Goal: Transaction & Acquisition: Purchase product/service

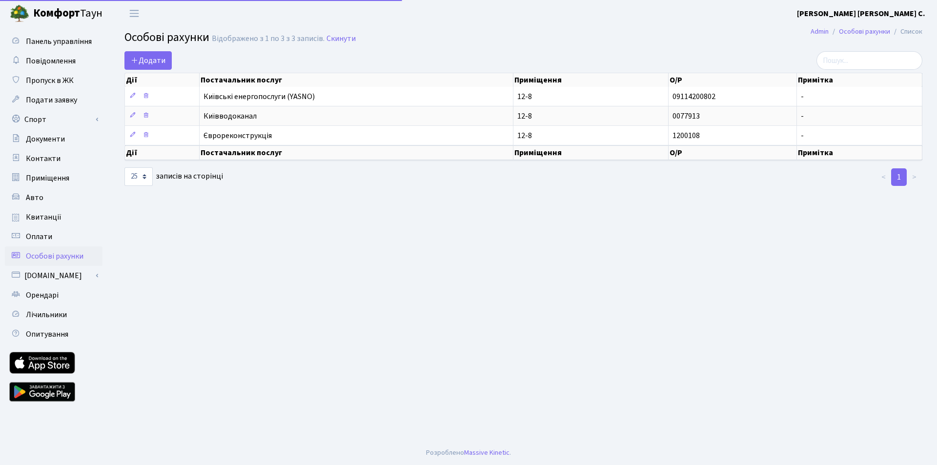
select select "25"
click at [40, 56] on span "Повідомлення" at bounding box center [51, 61] width 50 height 11
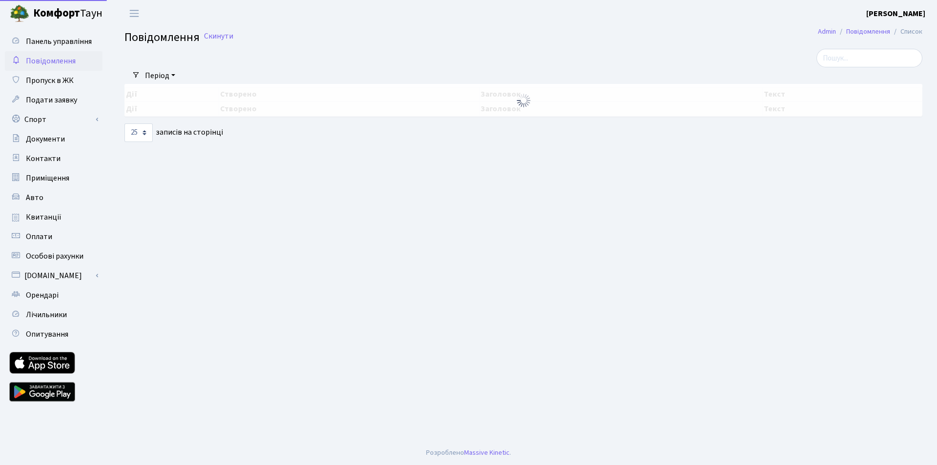
select select "25"
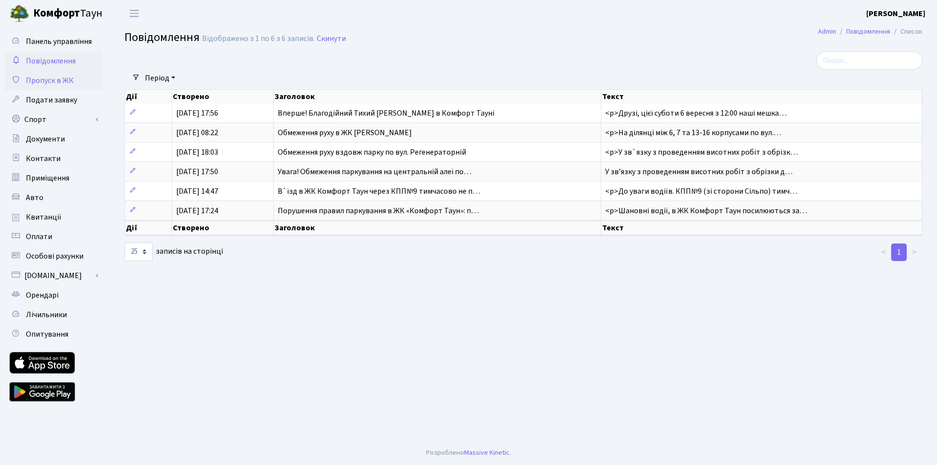
click at [46, 82] on span "Пропуск в ЖК" at bounding box center [50, 80] width 48 height 11
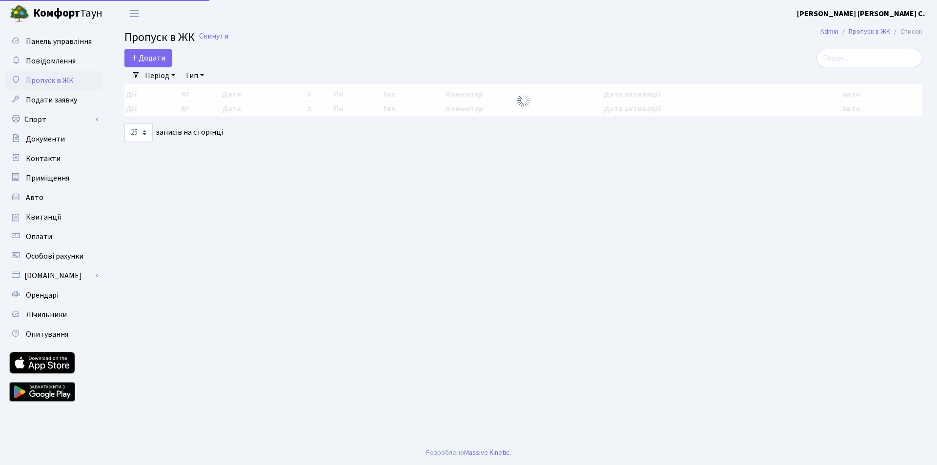
select select "25"
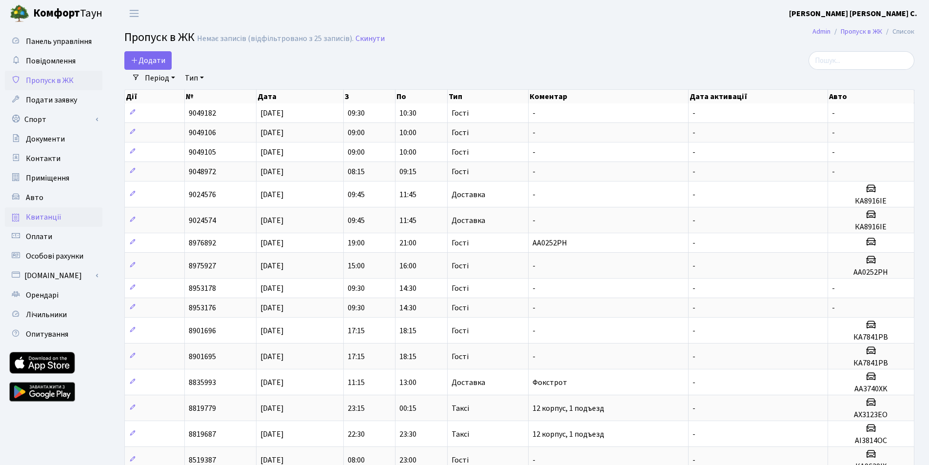
click at [45, 218] on span "Квитанції" at bounding box center [44, 217] width 36 height 11
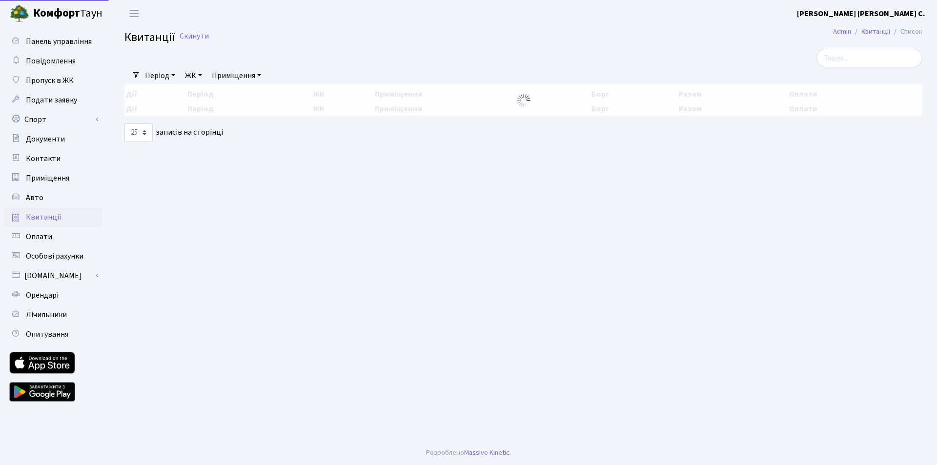
select select "25"
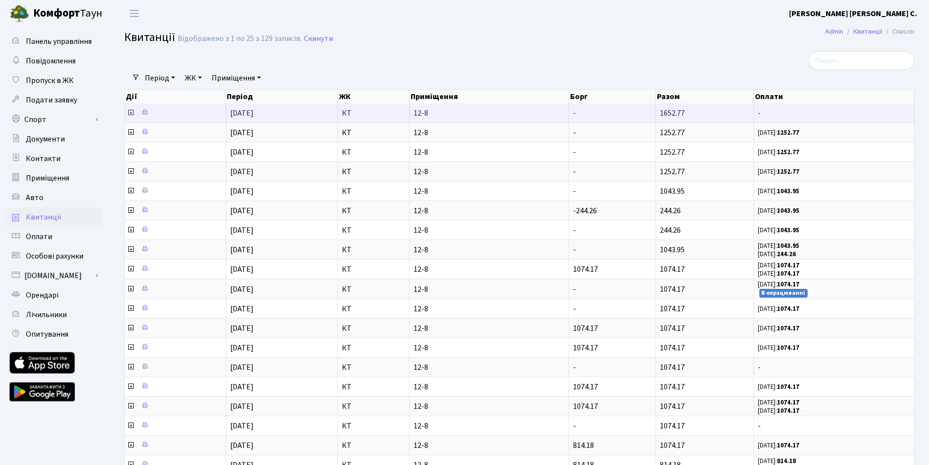
click at [232, 116] on span "[DATE]" at bounding box center [241, 113] width 23 height 11
click at [691, 116] on td "1652.77" at bounding box center [705, 112] width 98 height 19
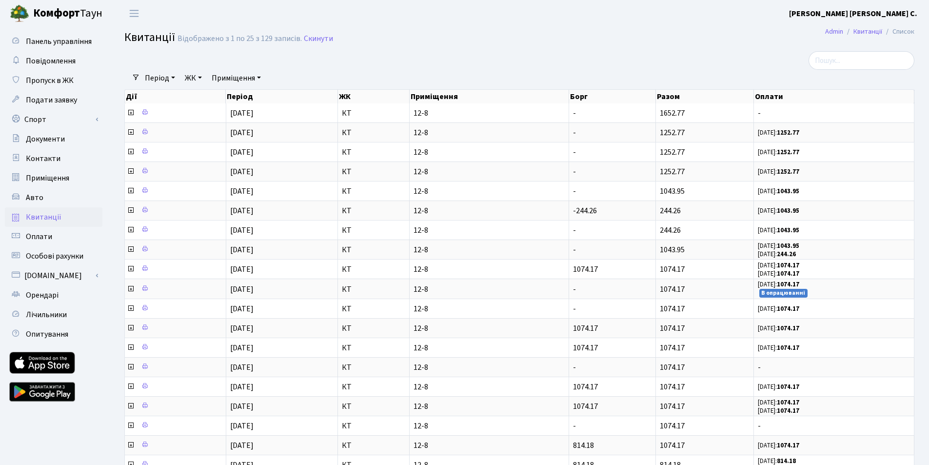
click at [53, 217] on span "Квитанції" at bounding box center [44, 217] width 36 height 11
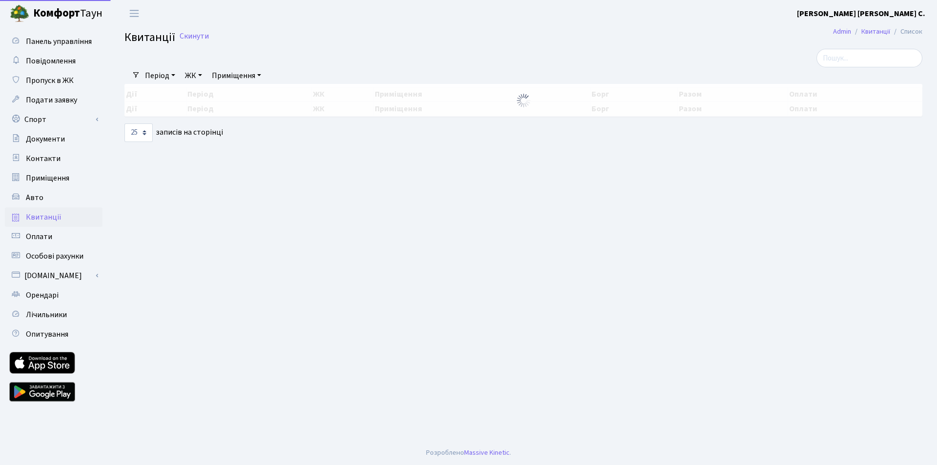
select select "25"
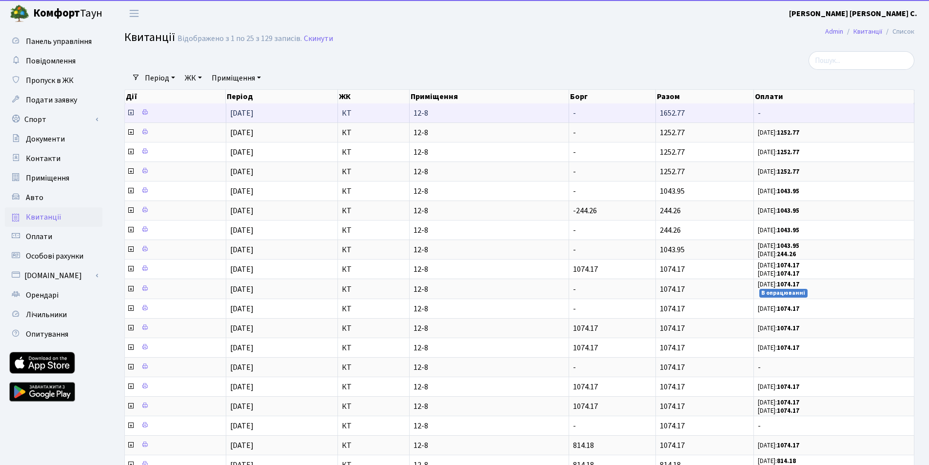
click at [246, 110] on span "[DATE]" at bounding box center [241, 113] width 23 height 11
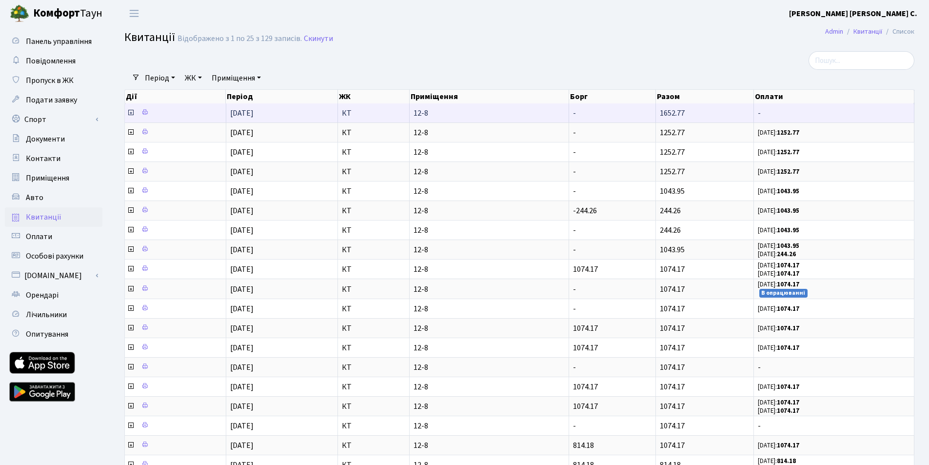
click at [662, 111] on span "1652.77" at bounding box center [672, 113] width 25 height 11
click at [416, 113] on span "12-8" at bounding box center [489, 113] width 151 height 8
click at [346, 114] on span "КТ" at bounding box center [373, 113] width 63 height 8
click at [131, 113] on icon at bounding box center [131, 113] width 8 height 8
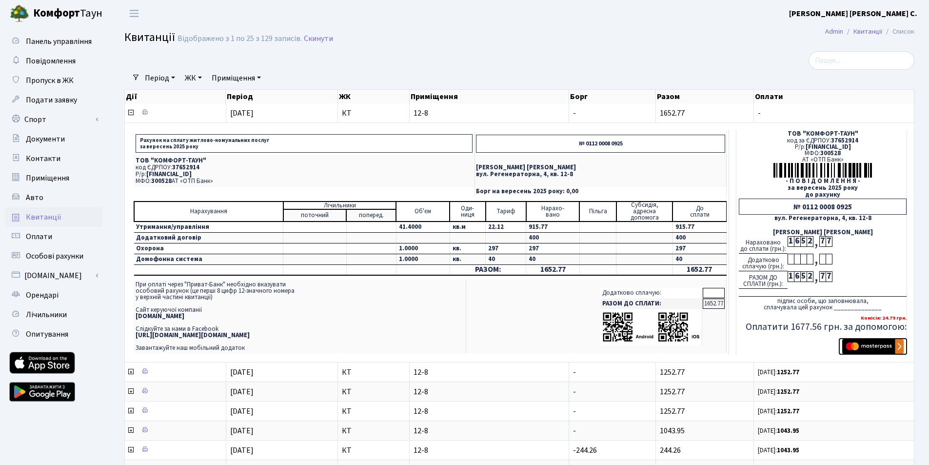
click at [875, 347] on img "submit" at bounding box center [873, 346] width 61 height 15
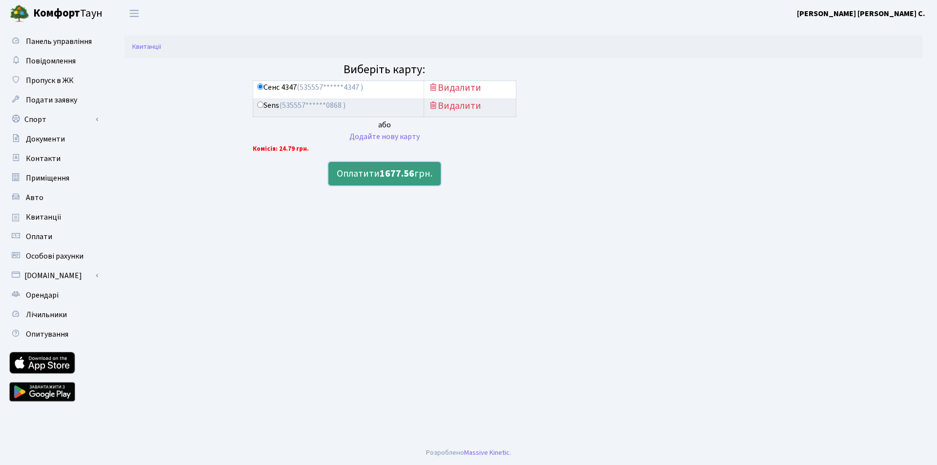
click at [374, 171] on button "Оплатити 1677.56 грн." at bounding box center [384, 173] width 112 height 23
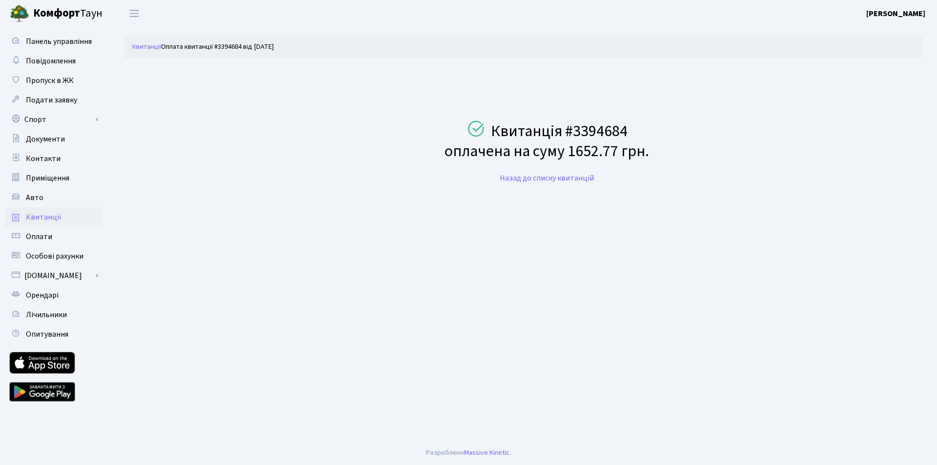
click at [46, 219] on span "Квитанції" at bounding box center [44, 217] width 36 height 11
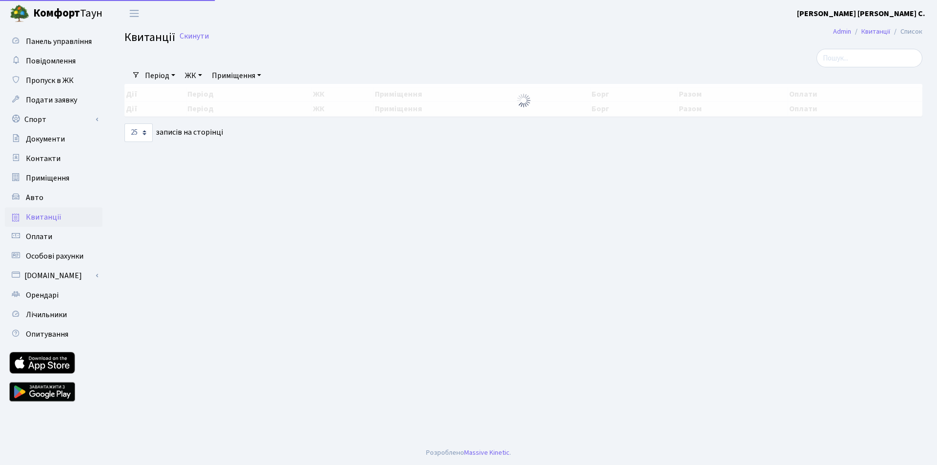
select select "25"
